Goal: Manage account settings

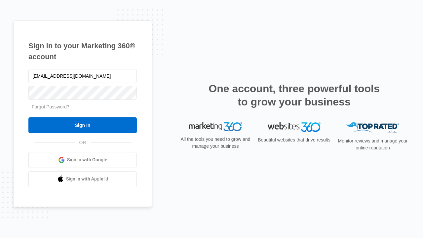
type input "[EMAIL_ADDRESS][DOMAIN_NAME]"
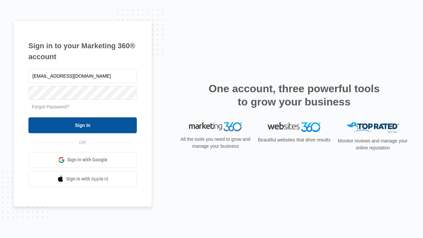
click at [83, 125] on input "Sign In" at bounding box center [82, 125] width 108 height 16
